Goal: Transaction & Acquisition: Purchase product/service

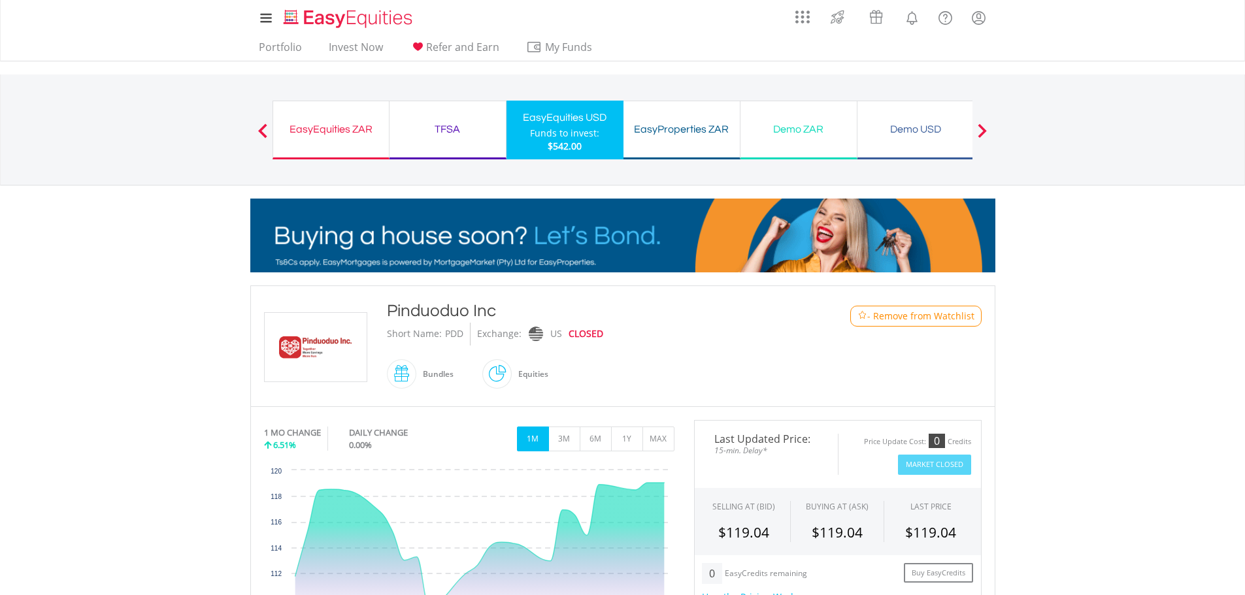
click at [1091, 227] on div "My Investments Invest Now New Listings Sell My Recurring Investments Pending Or…" at bounding box center [622, 136] width 1245 height 273
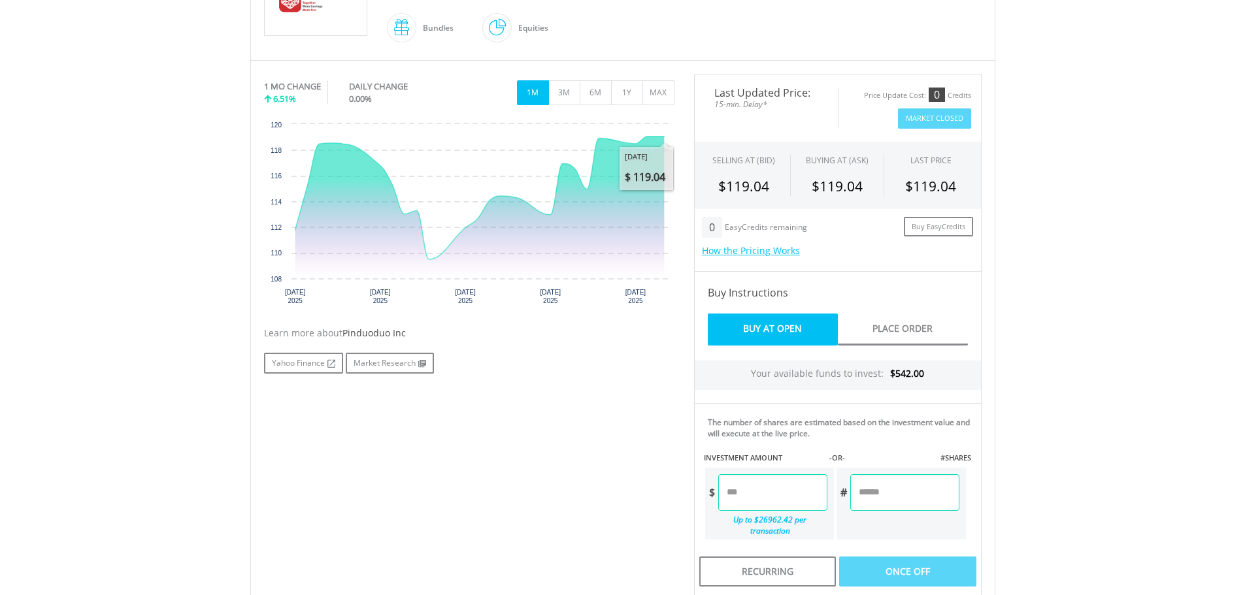
scroll to position [458, 0]
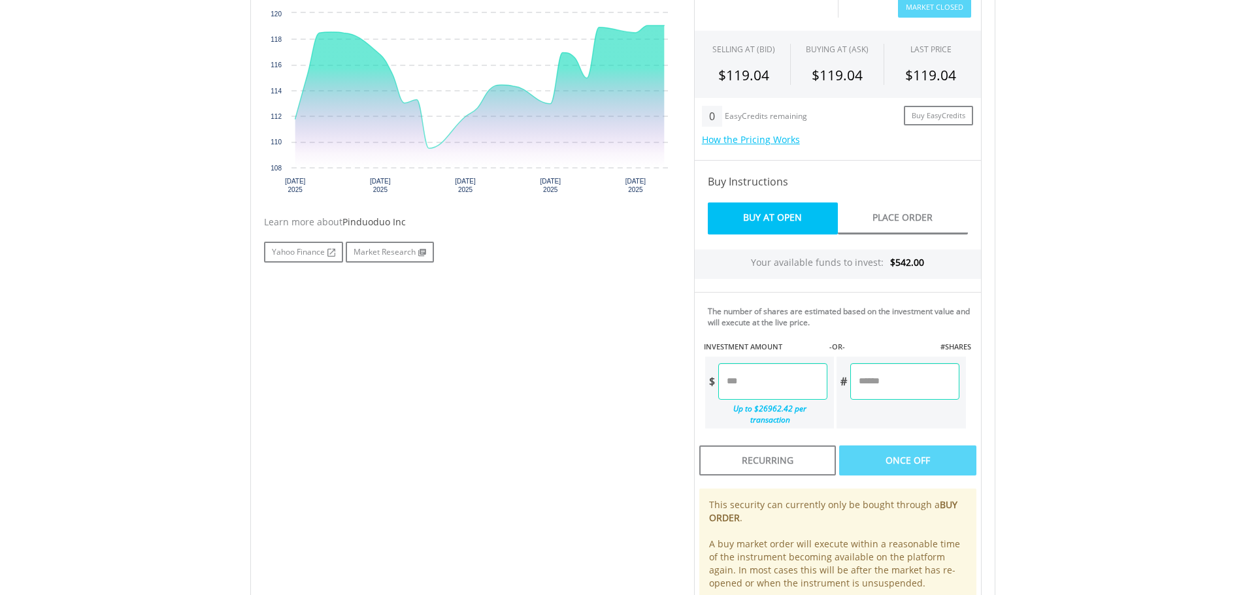
click at [753, 372] on input "number" at bounding box center [772, 381] width 109 height 37
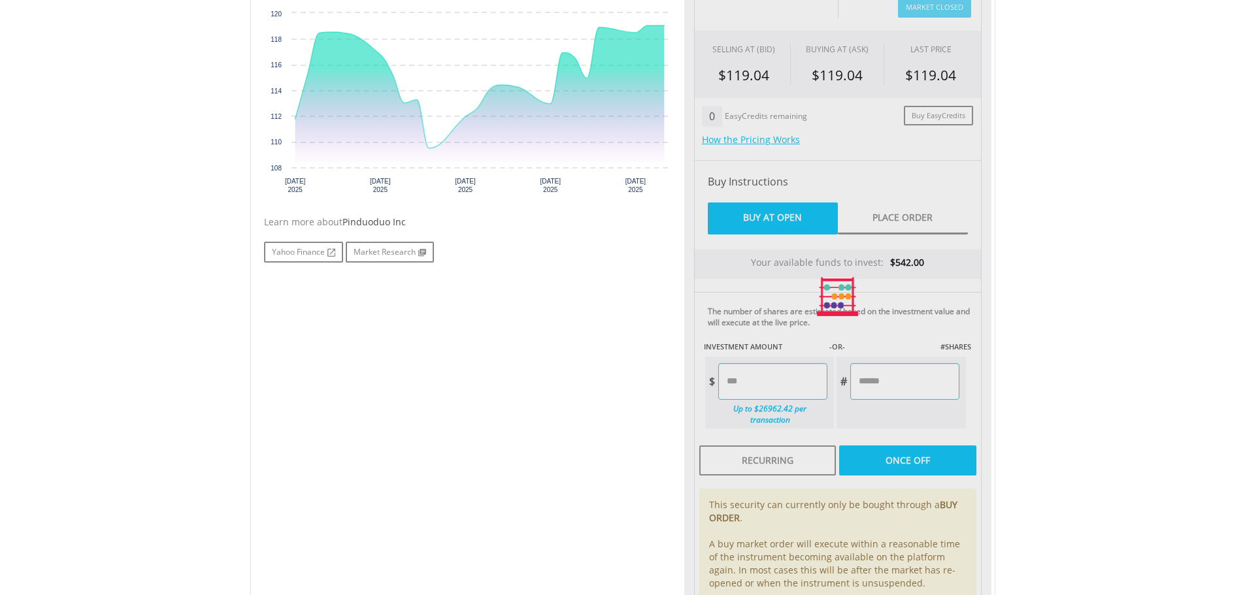
click at [1039, 358] on body "My Investments Invest Now New Listings Sell My Recurring Investments Pending Or…" at bounding box center [622, 213] width 1245 height 1342
type input "*****"
type input "****"
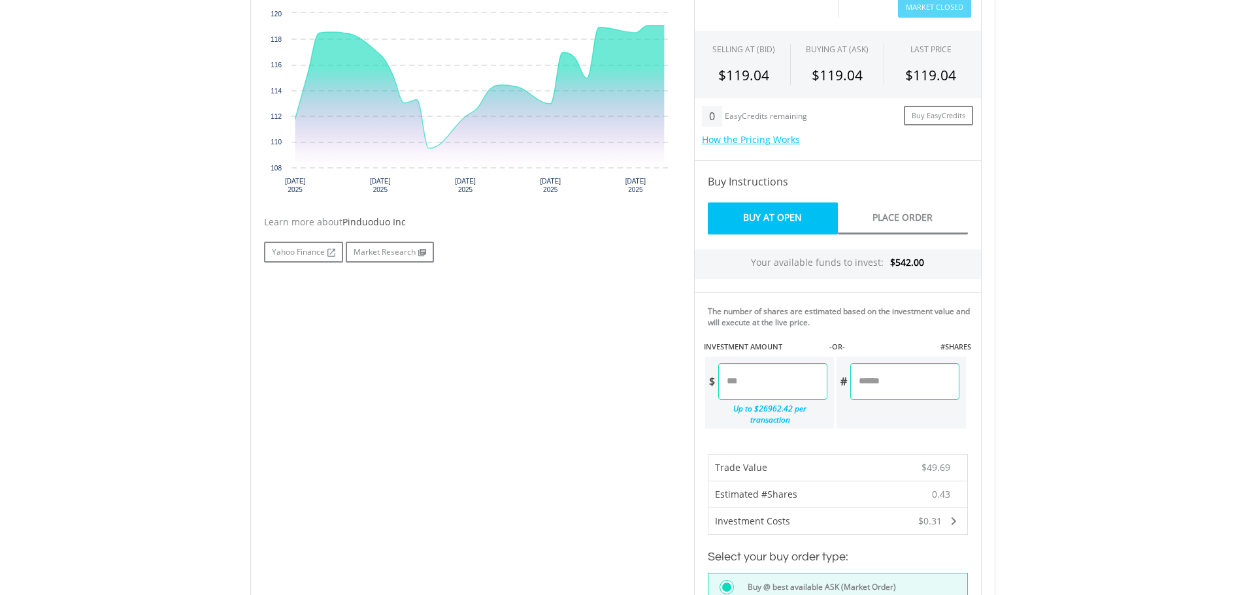
drag, startPoint x: 759, startPoint y: 386, endPoint x: 701, endPoint y: 381, distance: 58.4
click at [701, 381] on div "The number of shares are estimated based on the investment value and will execu…" at bounding box center [838, 365] width 288 height 147
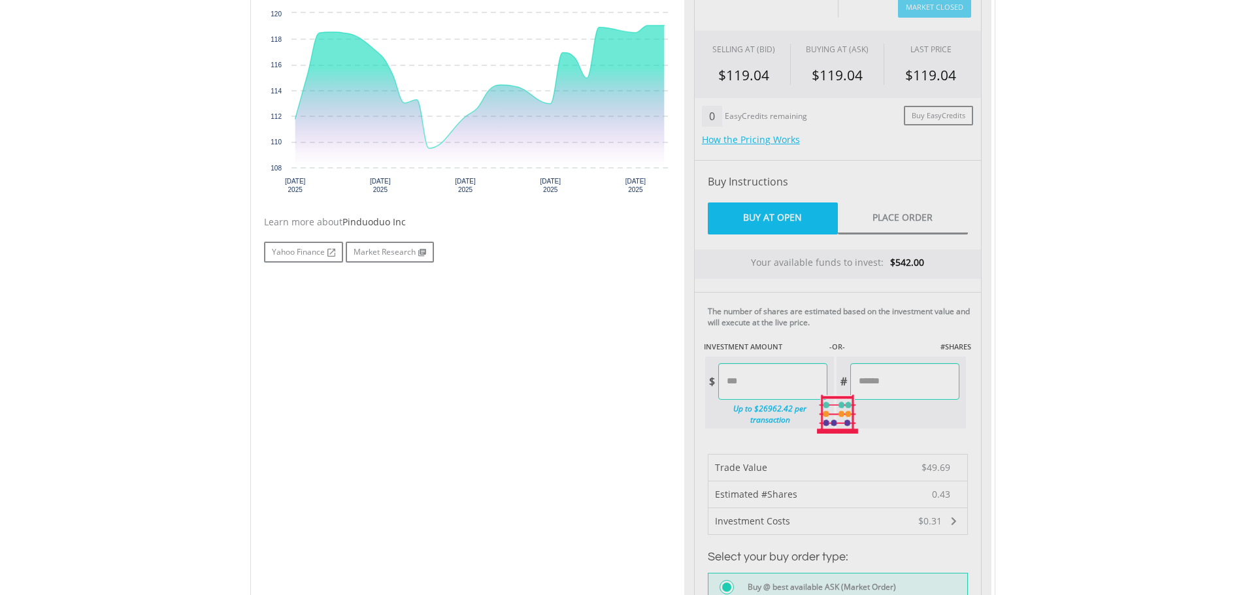
click at [1069, 351] on body "My Investments Invest Now New Listings Sell My Recurring Investments Pending Or…" at bounding box center [622, 346] width 1245 height 1609
type input "*****"
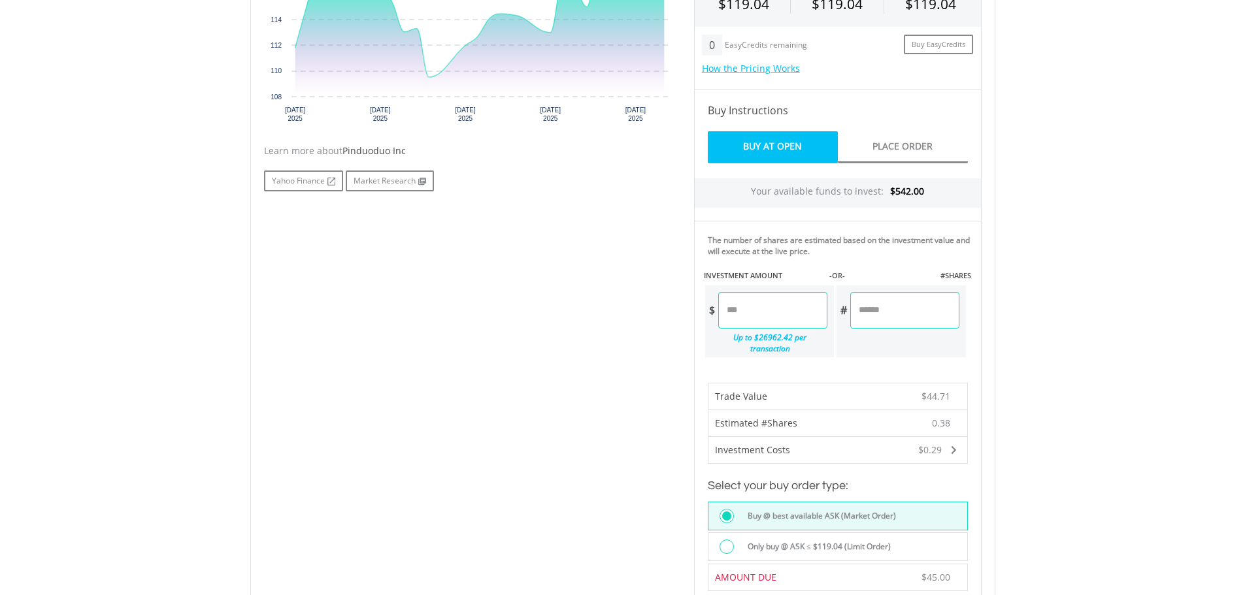
scroll to position [654, 0]
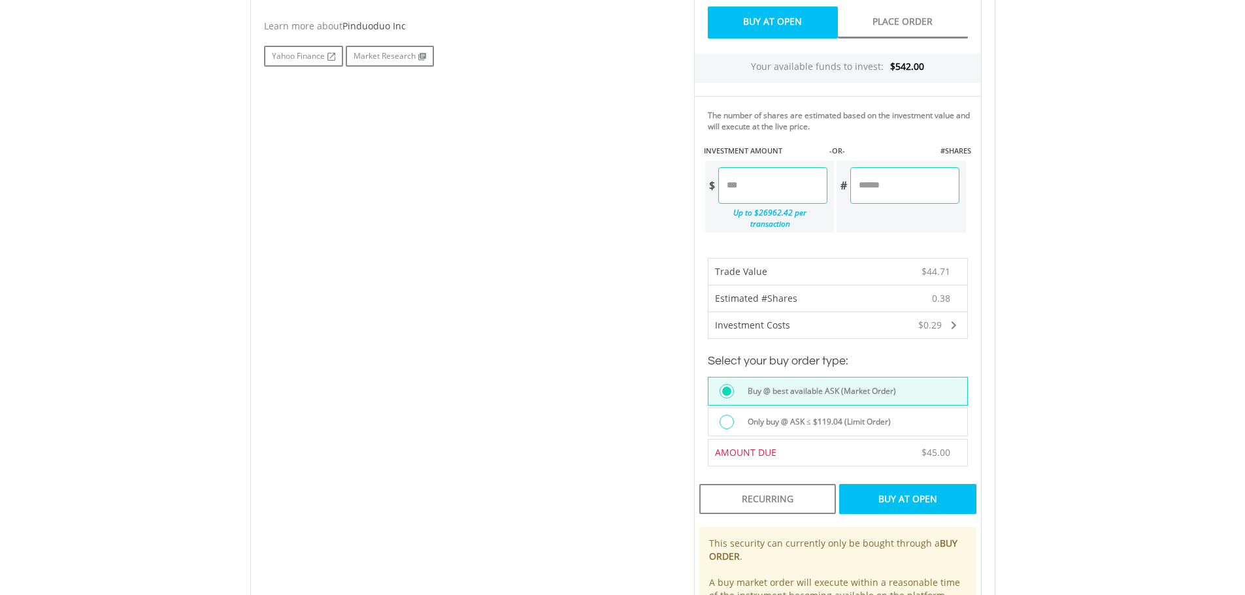
click at [916, 487] on div "Buy At Open" at bounding box center [907, 499] width 137 height 30
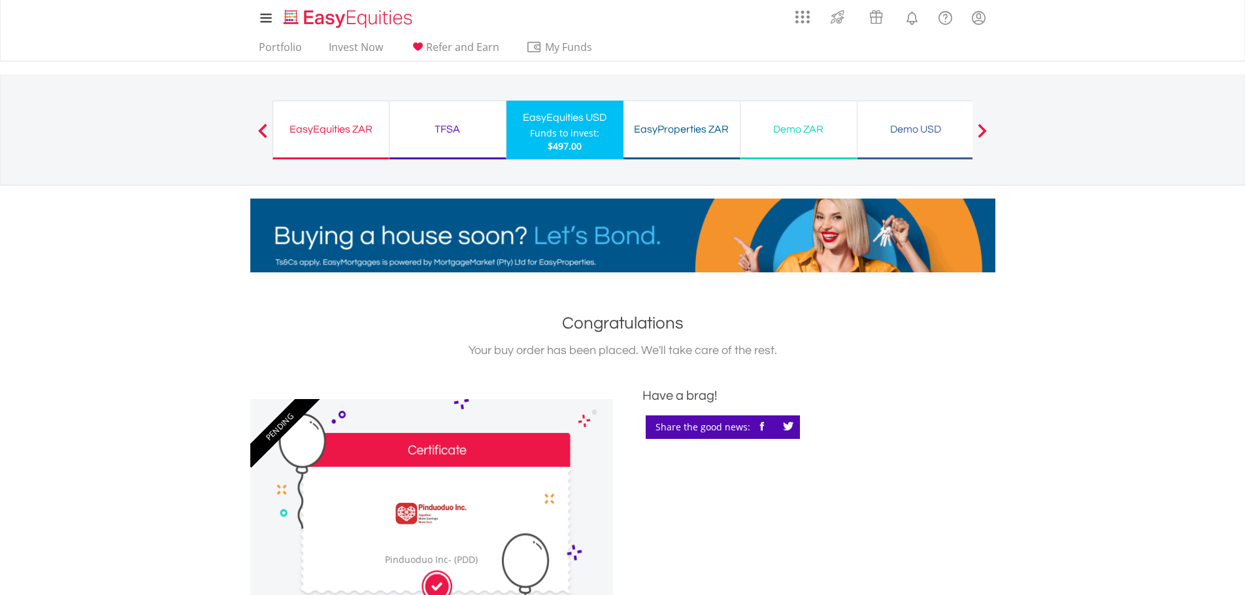
click at [556, 124] on div "EasyEquities USD" at bounding box center [564, 117] width 101 height 18
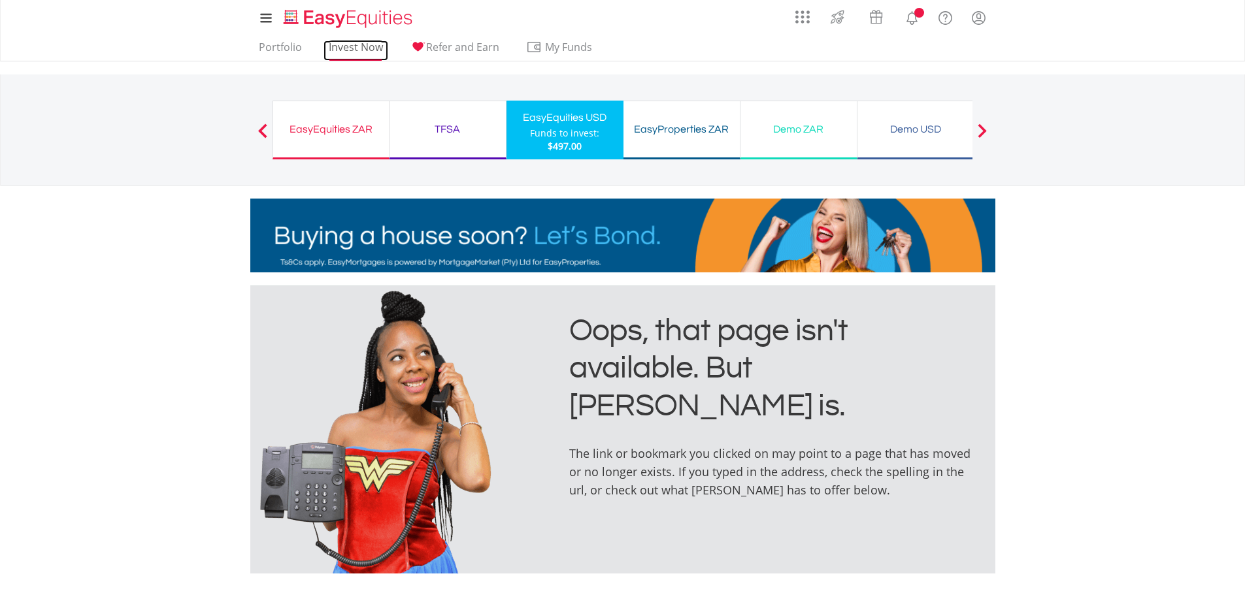
click at [359, 41] on link "Invest Now" at bounding box center [356, 51] width 65 height 20
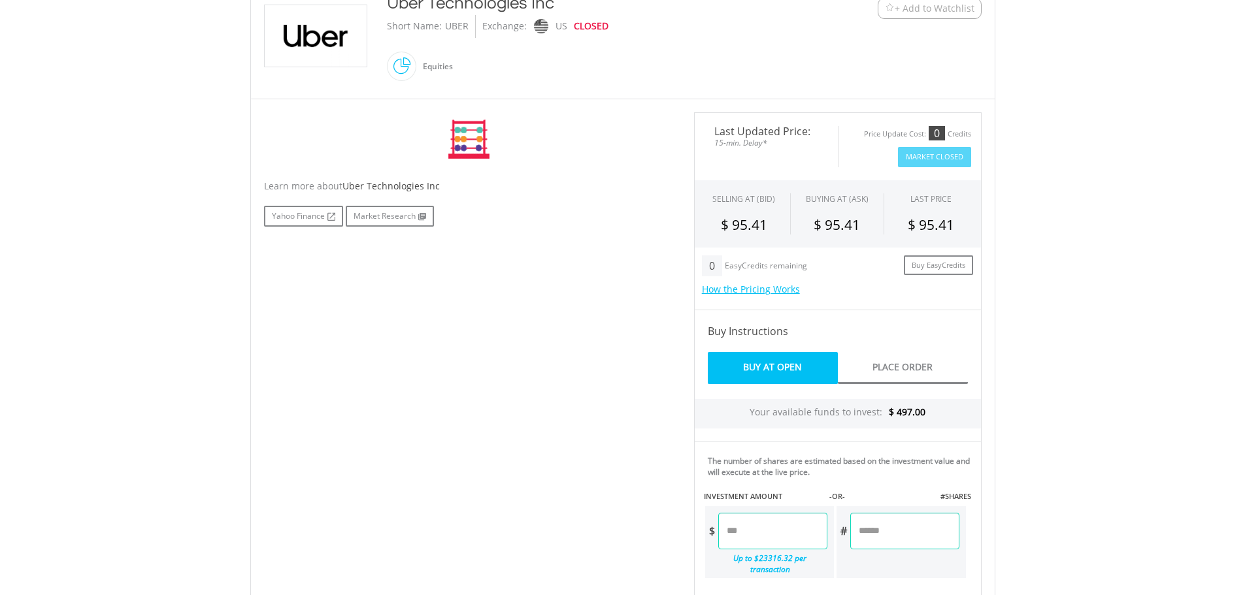
scroll to position [392, 0]
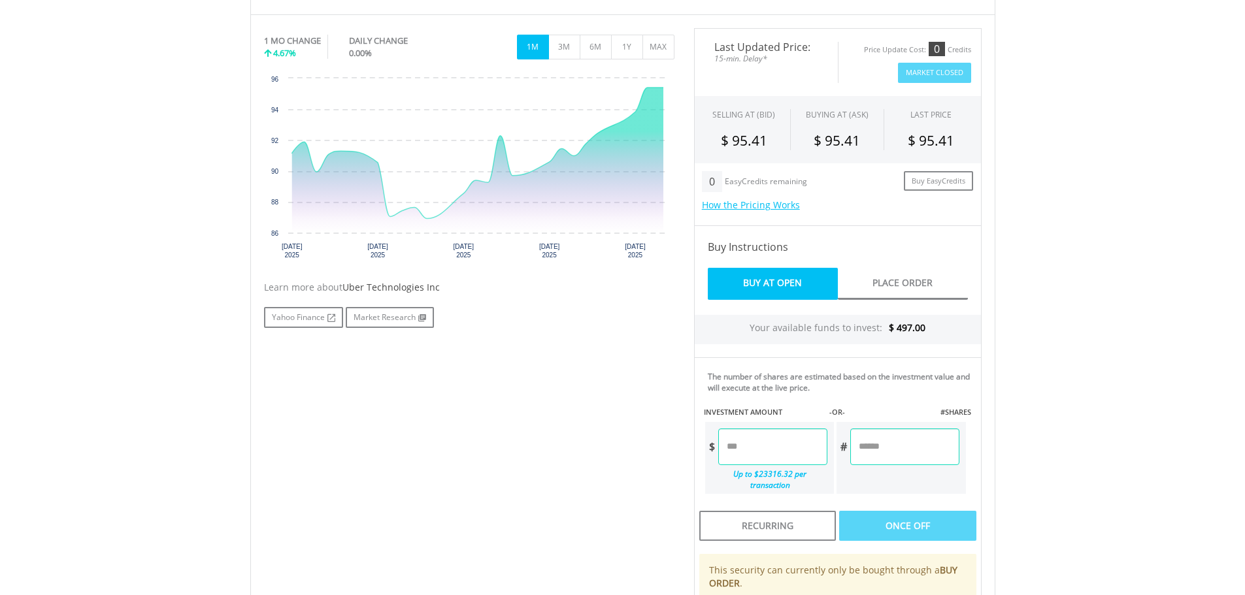
click at [890, 446] on input "number" at bounding box center [904, 447] width 108 height 37
type input "*"
click at [784, 454] on input "number" at bounding box center [772, 447] width 109 height 37
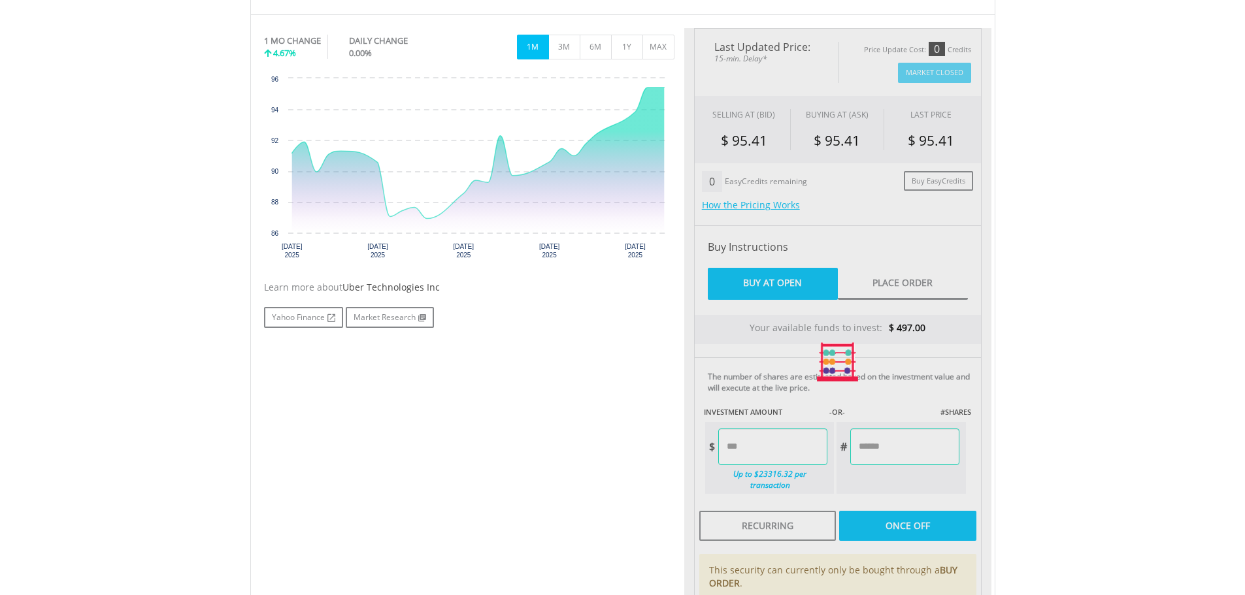
click at [1020, 420] on body "My Investments Invest Now New Listings Sell My Recurring Investments Pending Or…" at bounding box center [622, 279] width 1245 height 1342
type input "*****"
type input "******"
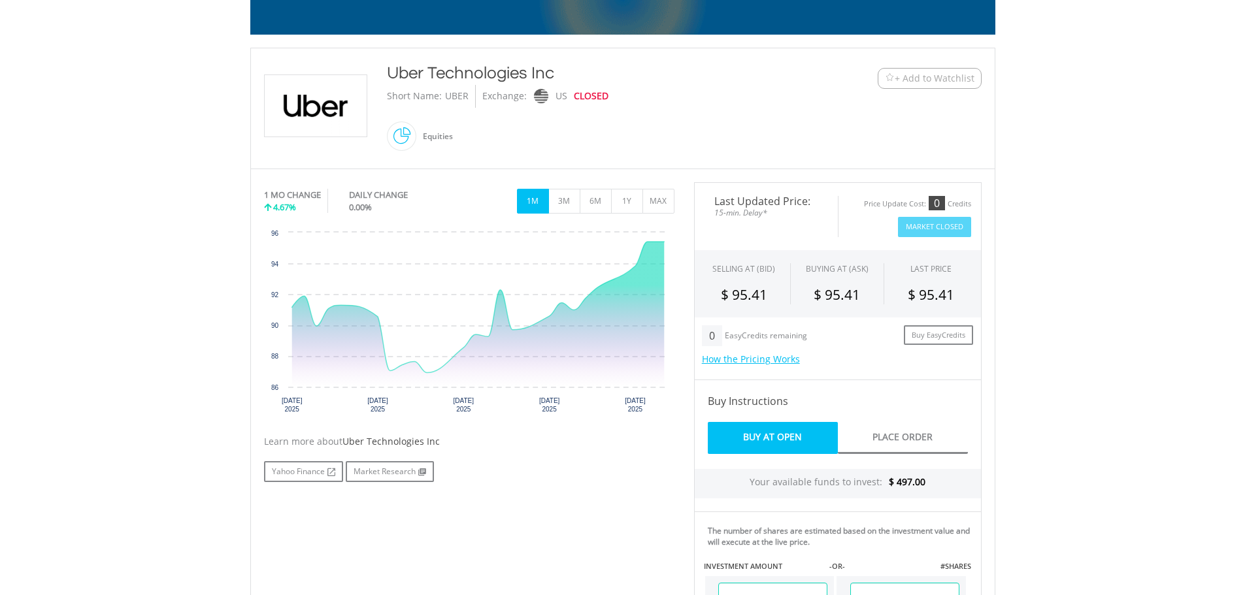
scroll to position [196, 0]
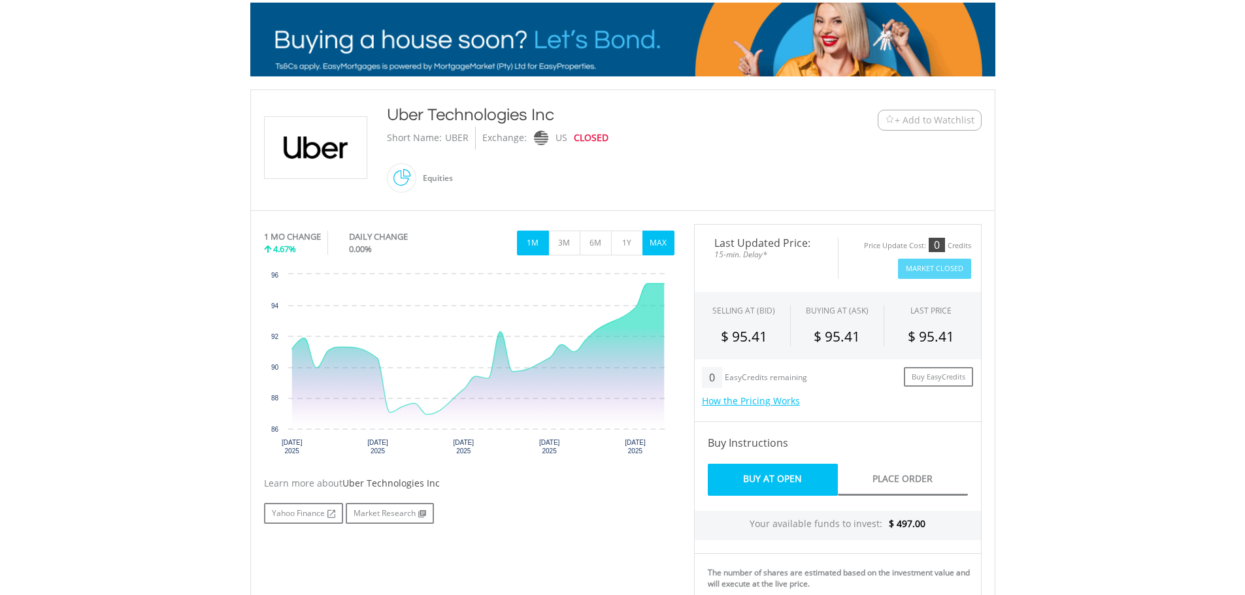
click at [654, 246] on button "MAX" at bounding box center [658, 243] width 32 height 25
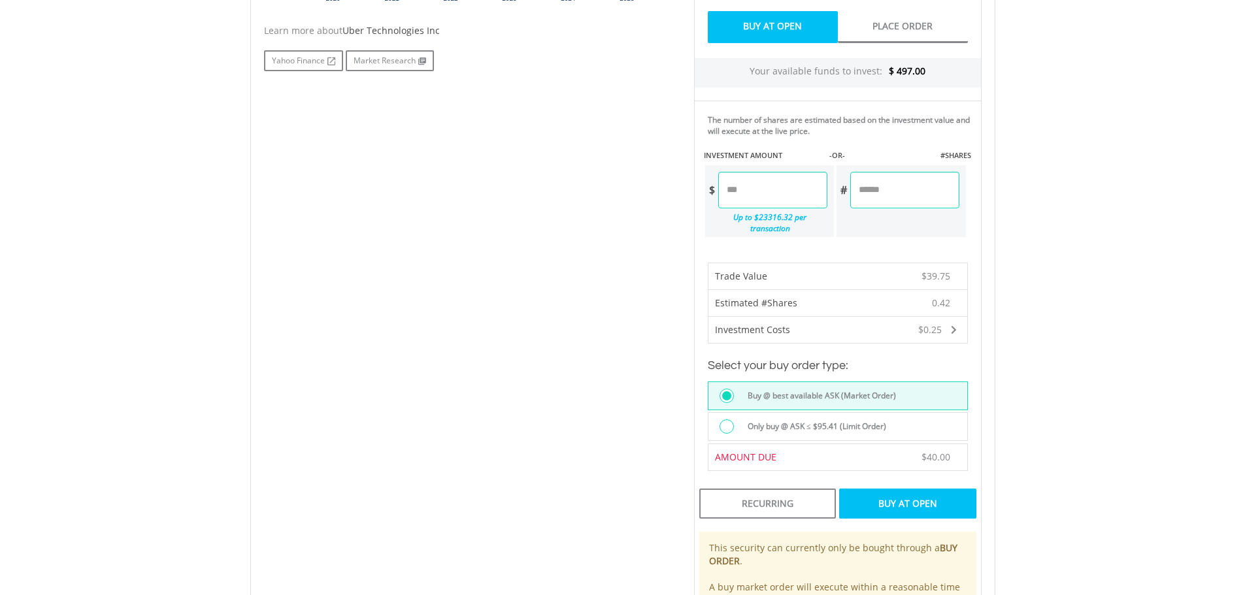
scroll to position [654, 0]
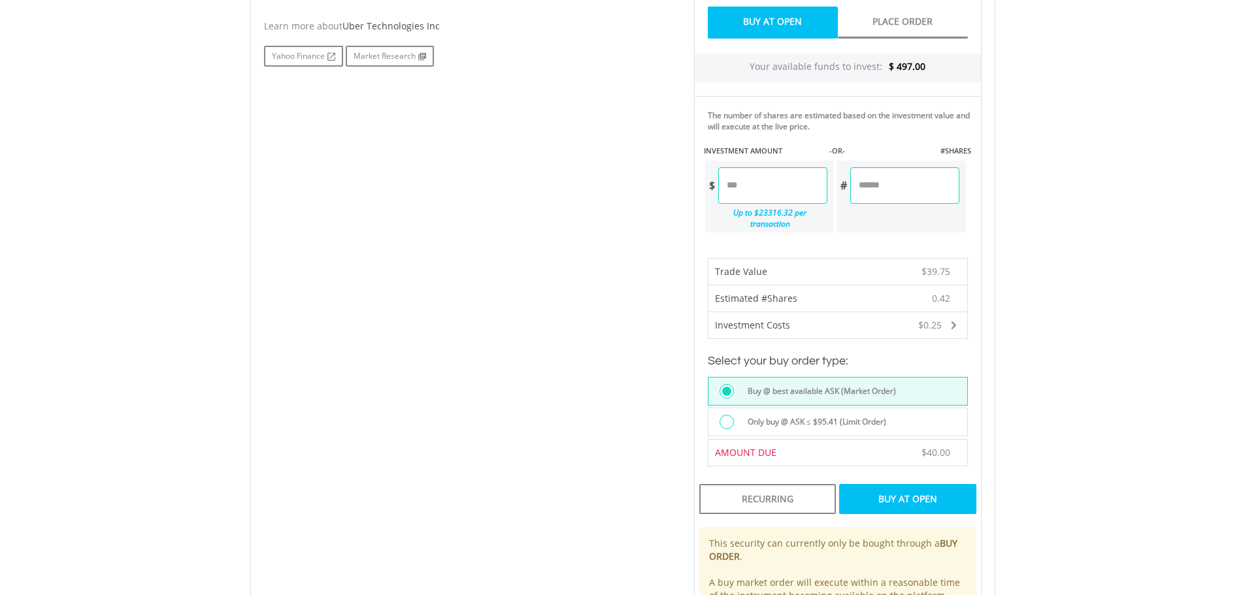
click at [925, 492] on div "Buy At Open" at bounding box center [907, 499] width 137 height 30
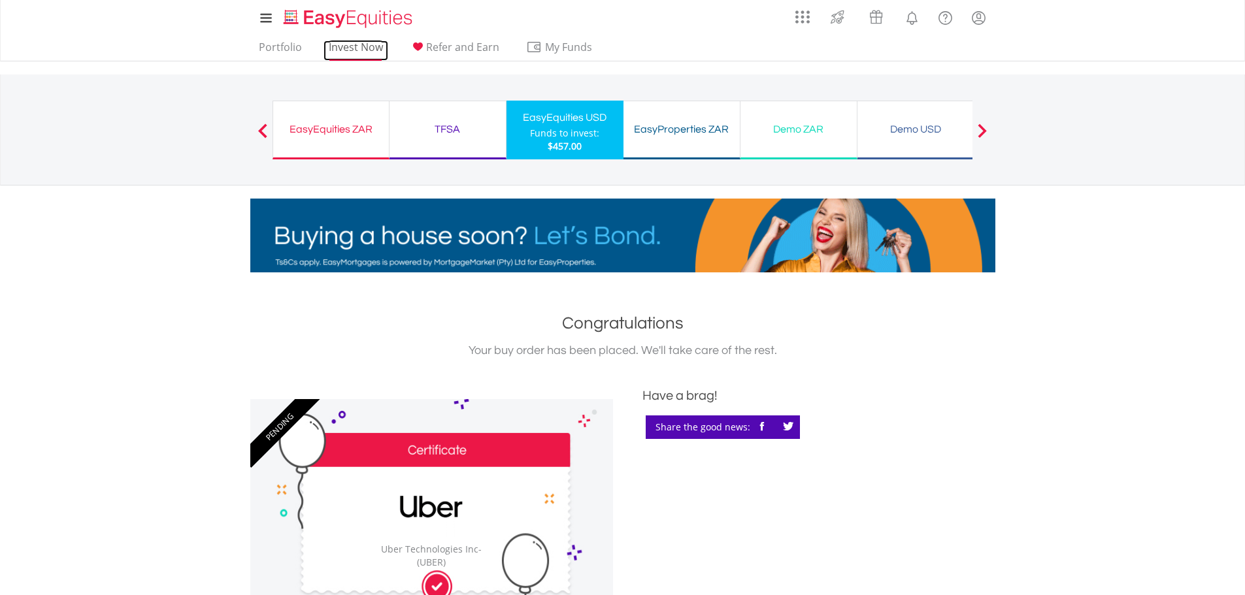
click at [333, 46] on link "Invest Now" at bounding box center [356, 51] width 65 height 20
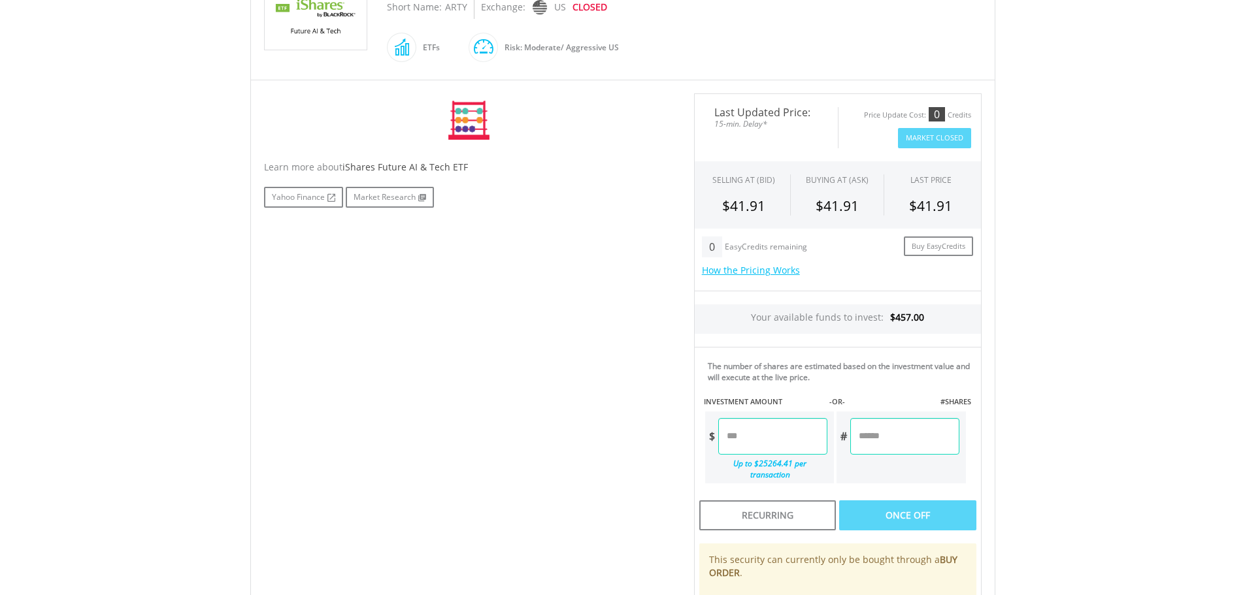
scroll to position [392, 0]
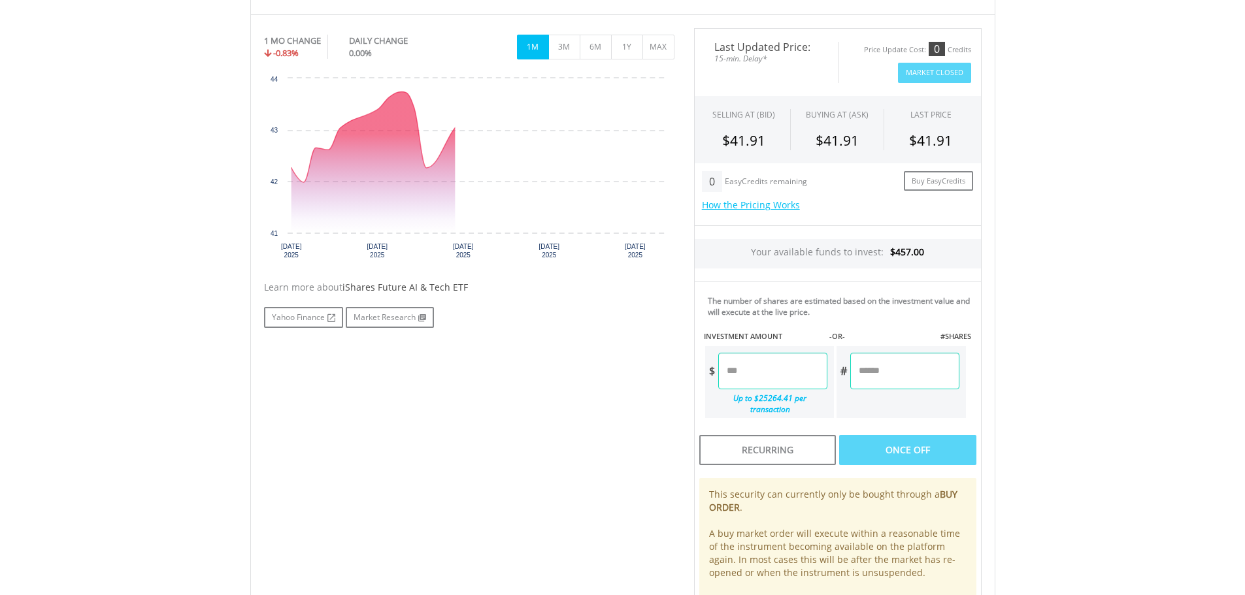
click at [755, 375] on input "number" at bounding box center [772, 371] width 109 height 37
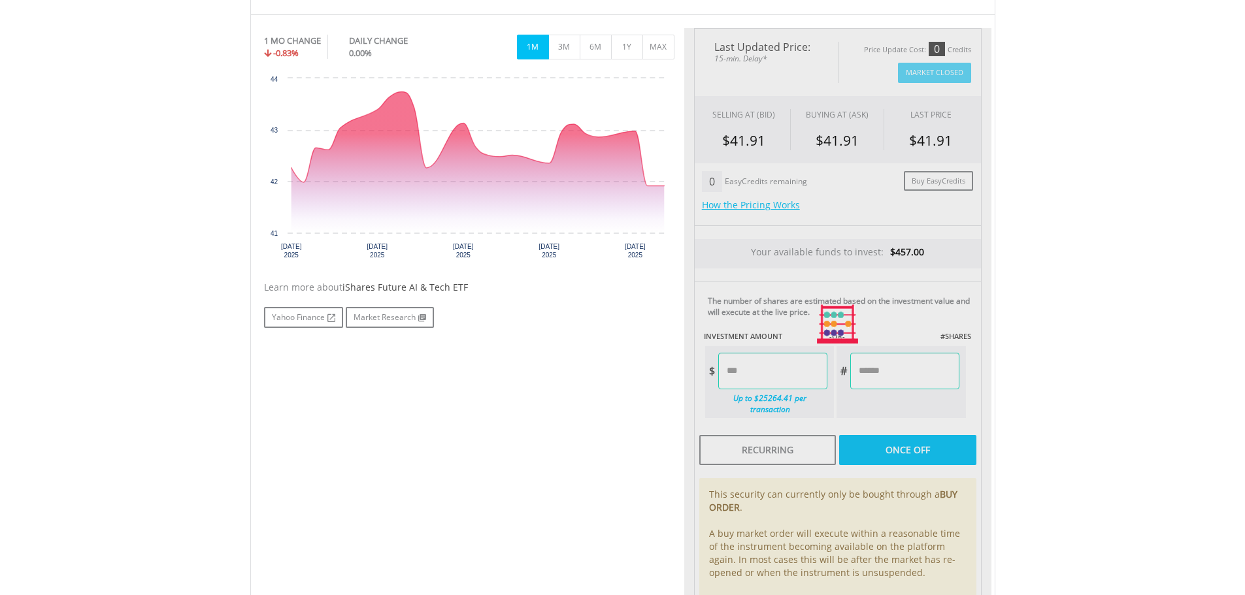
click at [1113, 324] on body "My Investments Invest Now New Listings Sell My Recurring Investments Pending Or…" at bounding box center [622, 241] width 1245 height 1266
type input "******"
type input "*******"
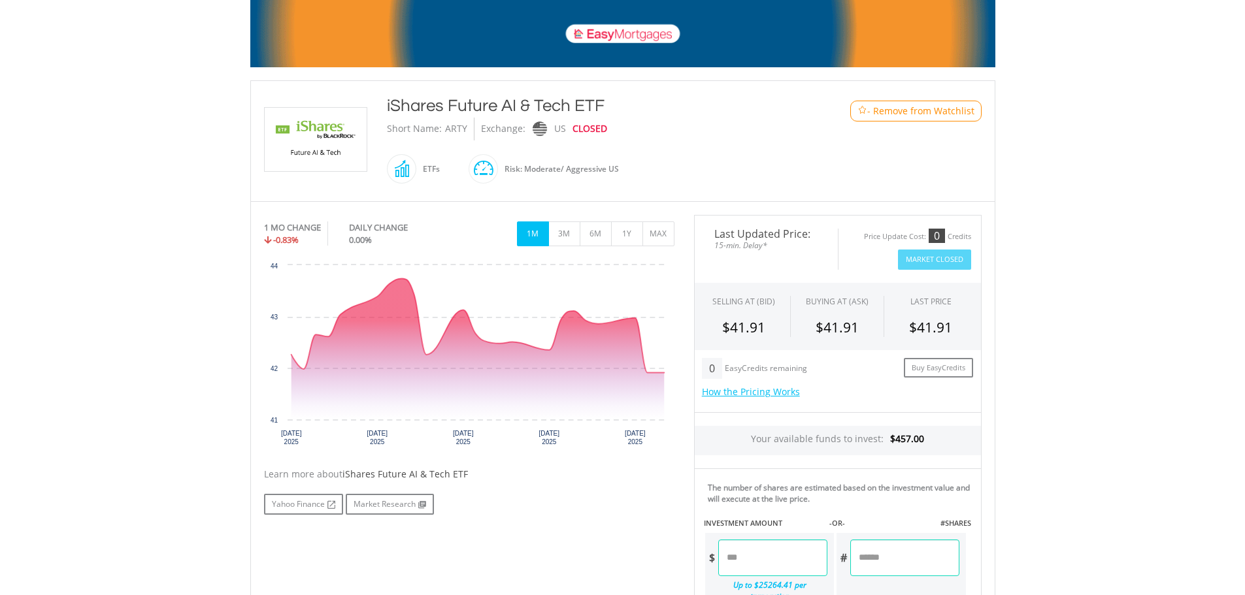
scroll to position [588, 0]
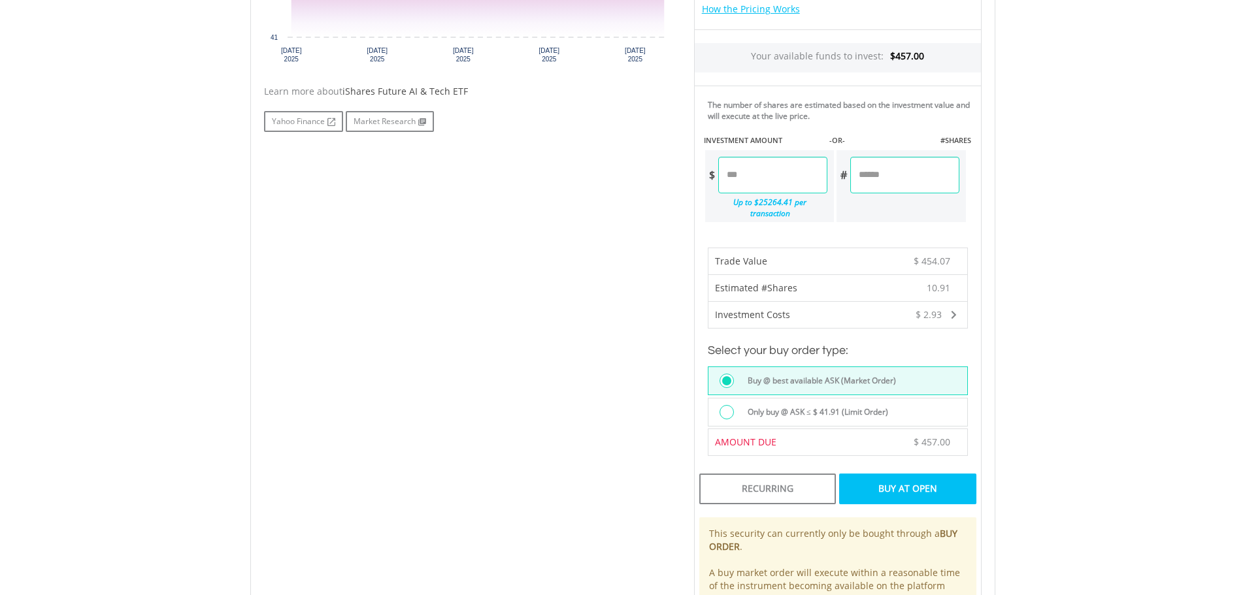
click at [897, 474] on div "Buy At Open" at bounding box center [907, 489] width 137 height 30
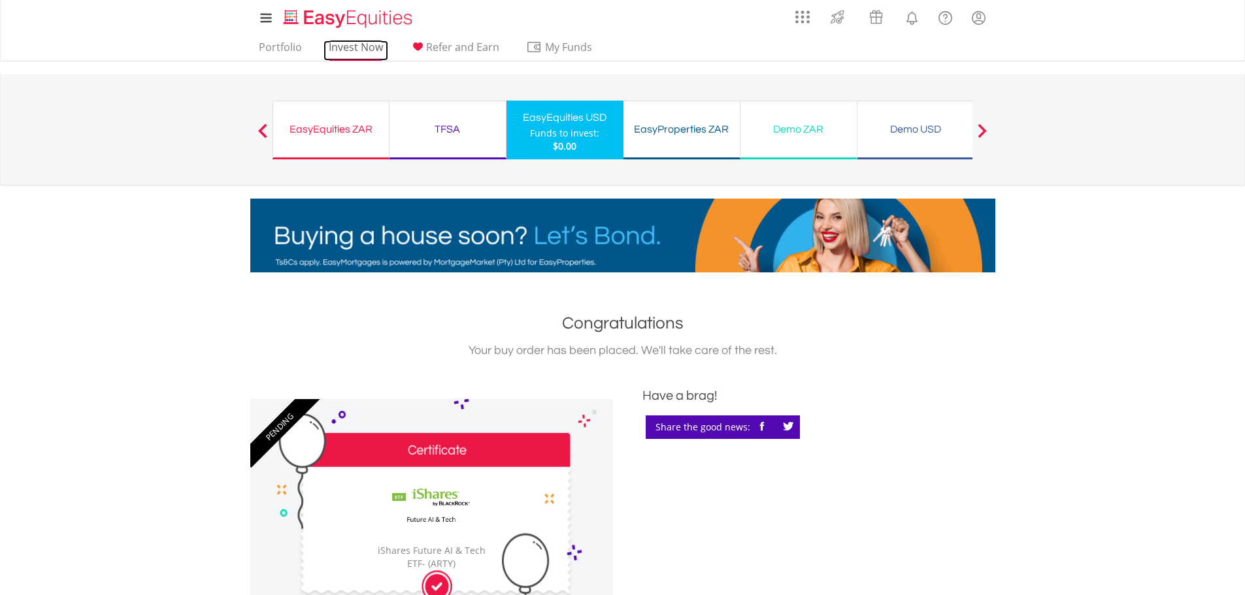
click at [363, 53] on link "Invest Now" at bounding box center [356, 51] width 65 height 20
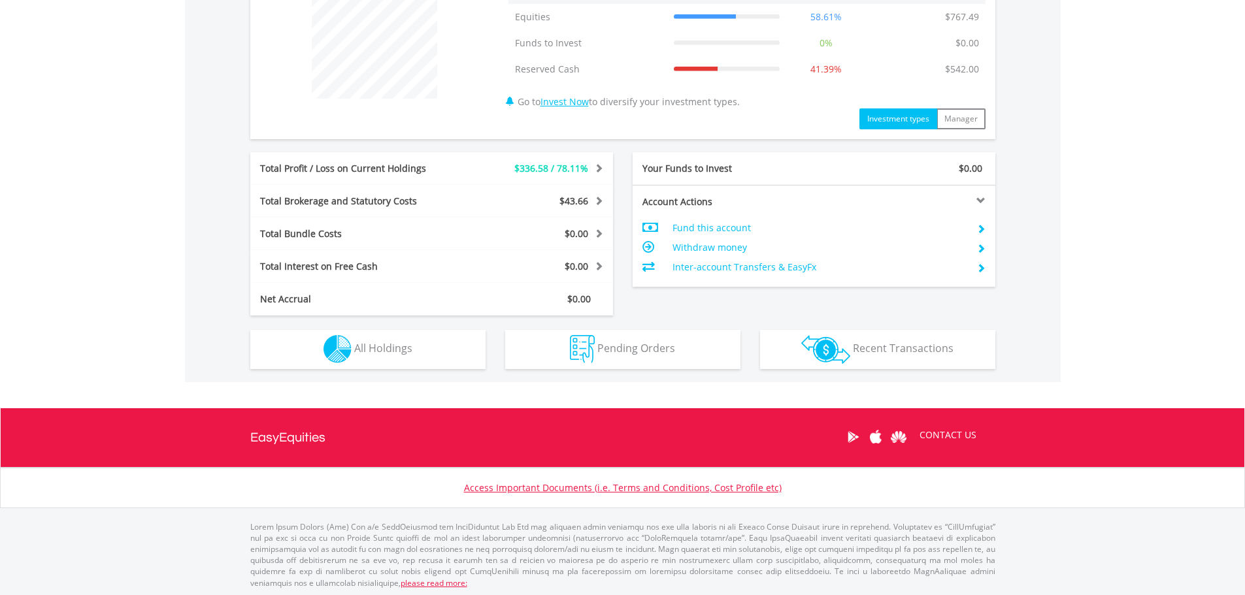
scroll to position [537, 0]
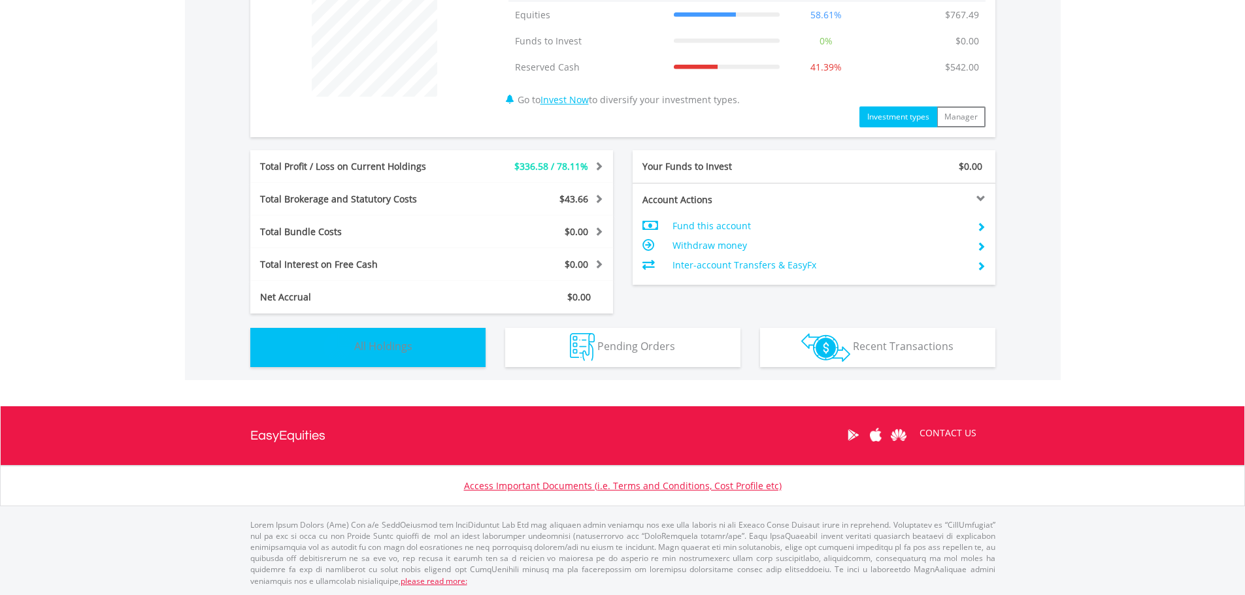
click at [378, 350] on span "All Holdings" at bounding box center [383, 346] width 58 height 14
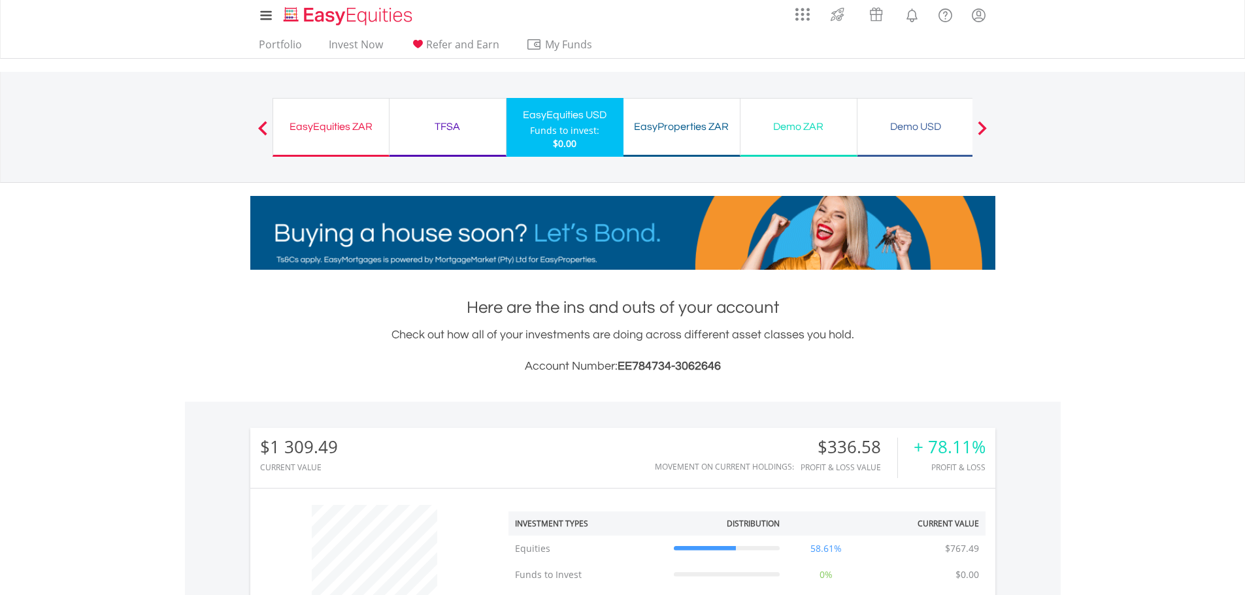
scroll to position [0, 0]
